Goal: Transaction & Acquisition: Book appointment/travel/reservation

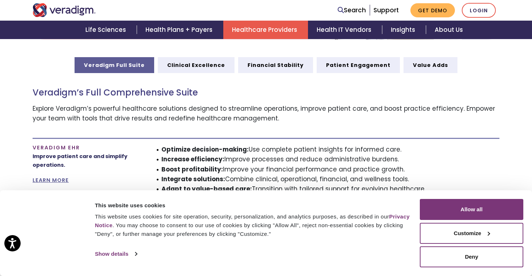
scroll to position [385, 0]
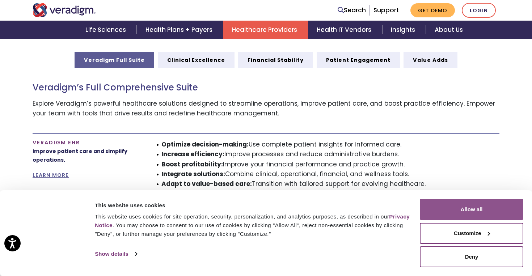
click at [443, 213] on button "Allow all" at bounding box center [472, 209] width 104 height 21
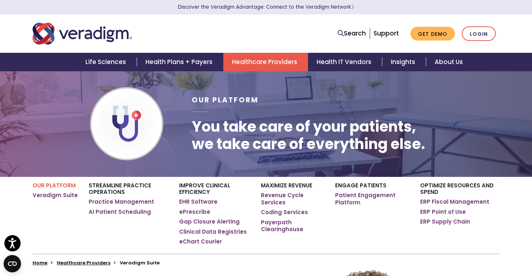
scroll to position [0, 0]
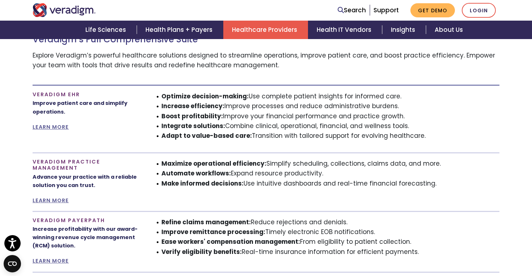
scroll to position [437, 0]
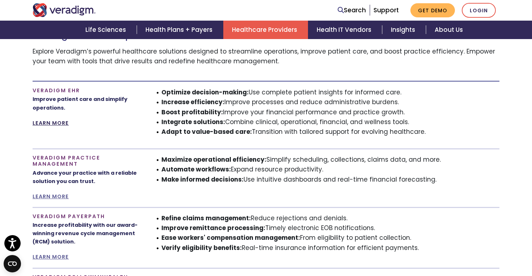
click at [51, 123] on link "LEARN MORE" at bounding box center [51, 123] width 36 height 7
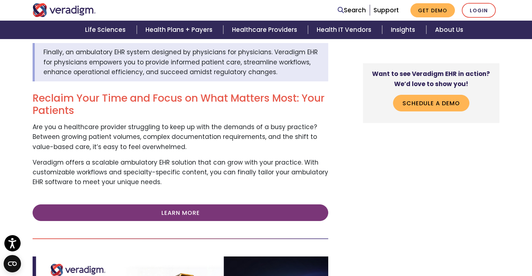
scroll to position [90, 0]
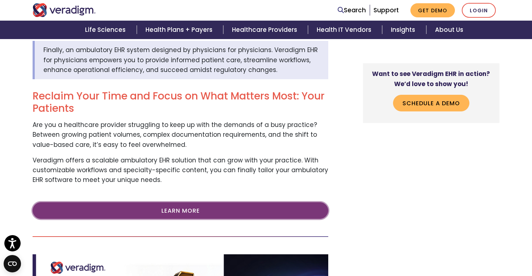
click at [176, 206] on link "Learn More" at bounding box center [181, 210] width 296 height 17
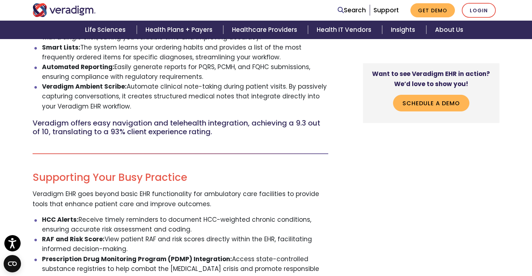
scroll to position [516, 0]
